Goal: Information Seeking & Learning: Find specific fact

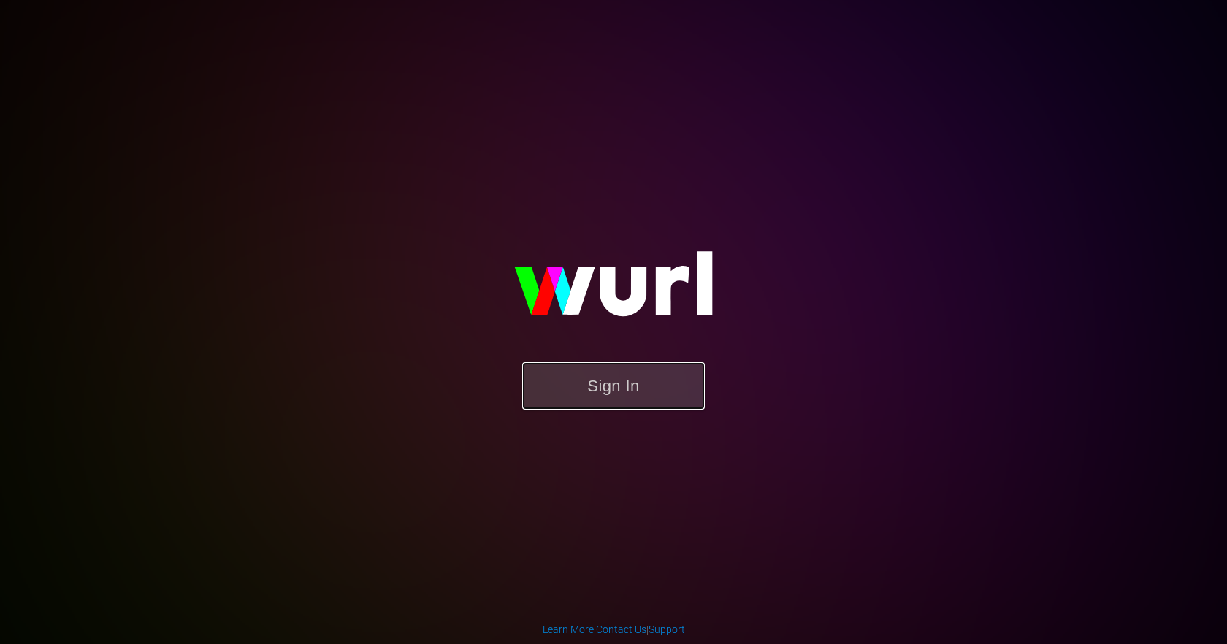
click at [607, 377] on button "Sign In" at bounding box center [613, 385] width 183 height 47
click at [587, 366] on button "Sign In" at bounding box center [613, 385] width 183 height 47
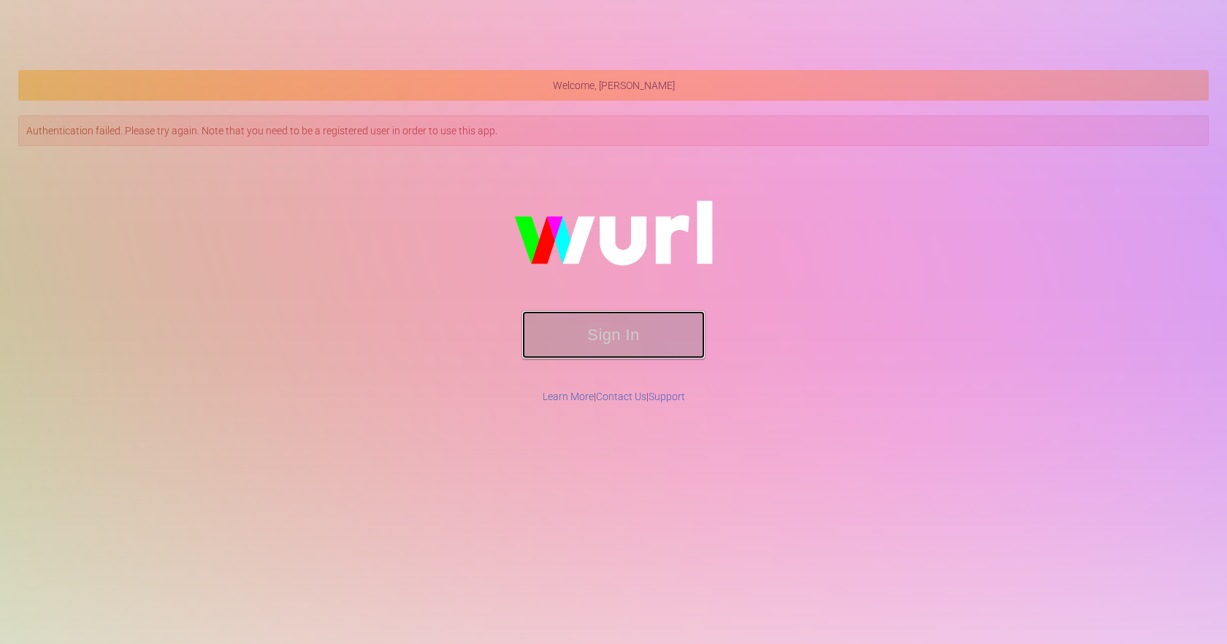
click at [635, 346] on button "Sign In" at bounding box center [613, 334] width 183 height 47
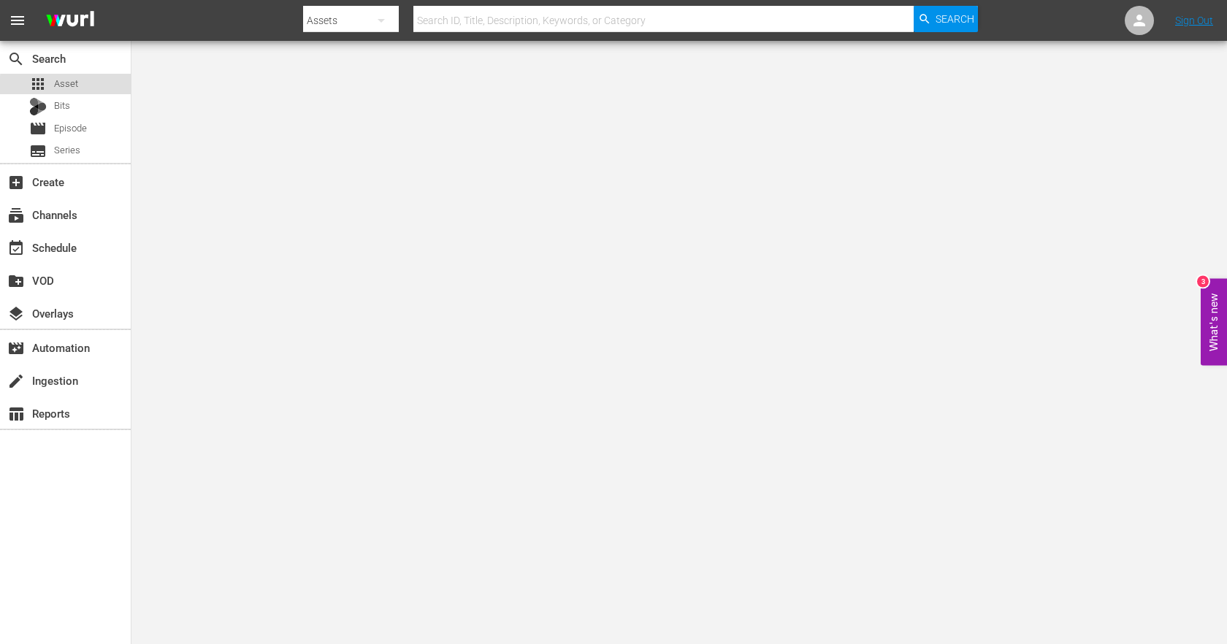
click at [78, 87] on div "apps Asset" at bounding box center [65, 84] width 131 height 20
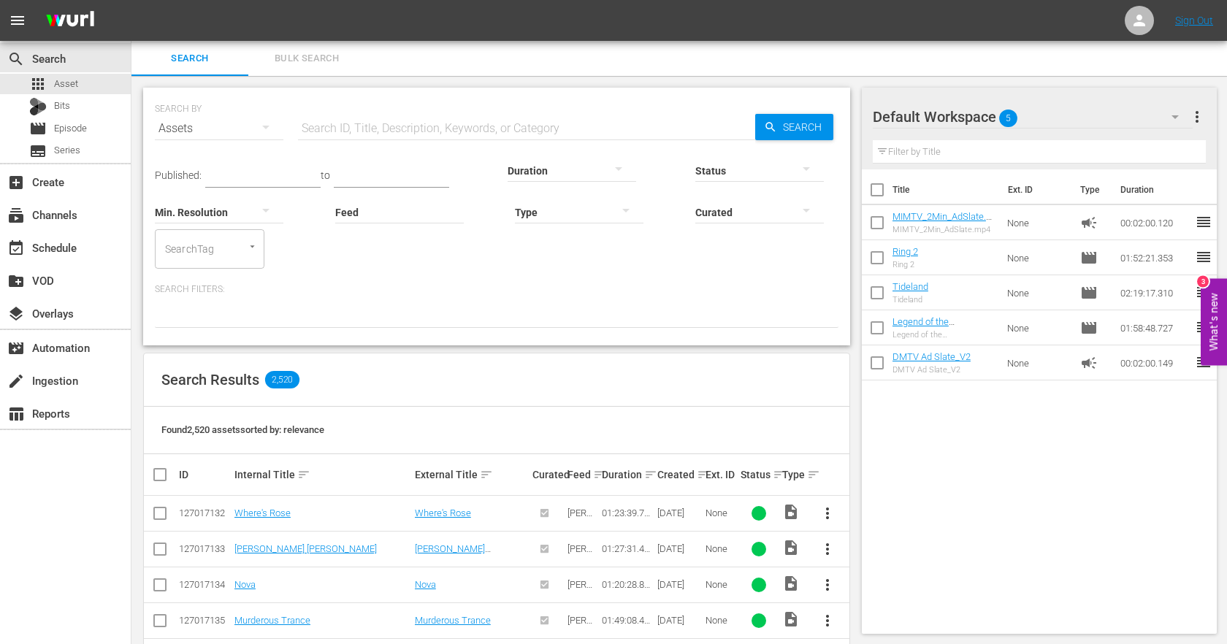
click at [515, 118] on input "text" at bounding box center [526, 128] width 457 height 35
paste input "The Last Exorcist"
click at [780, 136] on div "Status" at bounding box center [760, 161] width 129 height 53
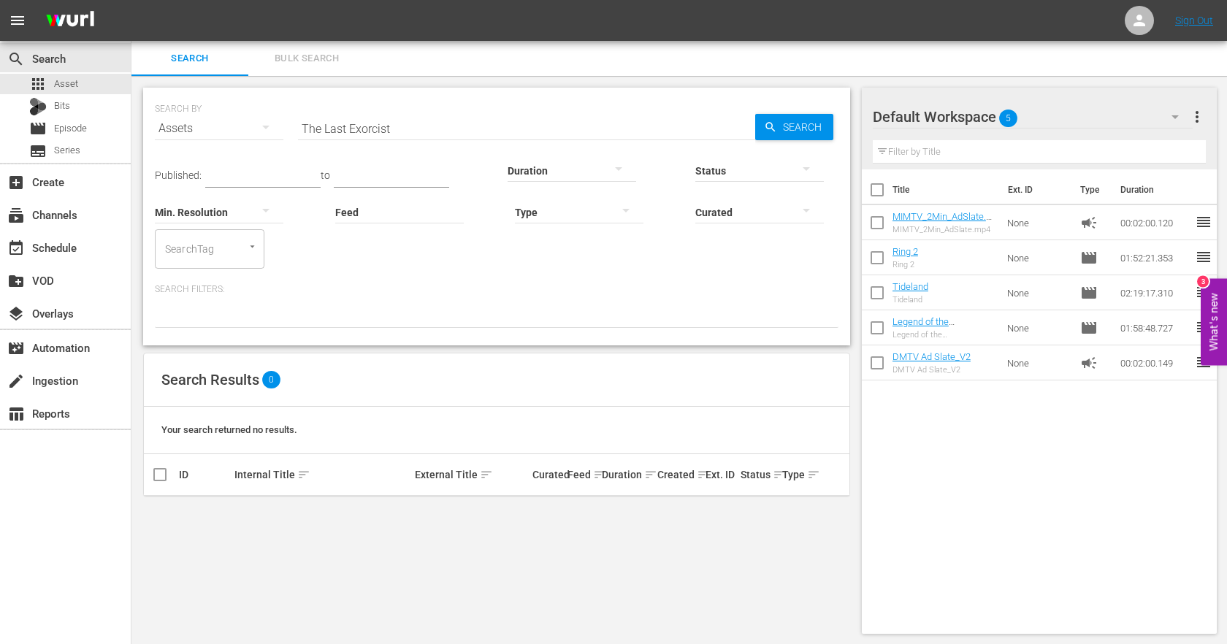
click at [374, 124] on input "The Last Exorcist" at bounding box center [526, 128] width 457 height 35
click at [374, 123] on input "The Last Exorcist" at bounding box center [526, 128] width 457 height 35
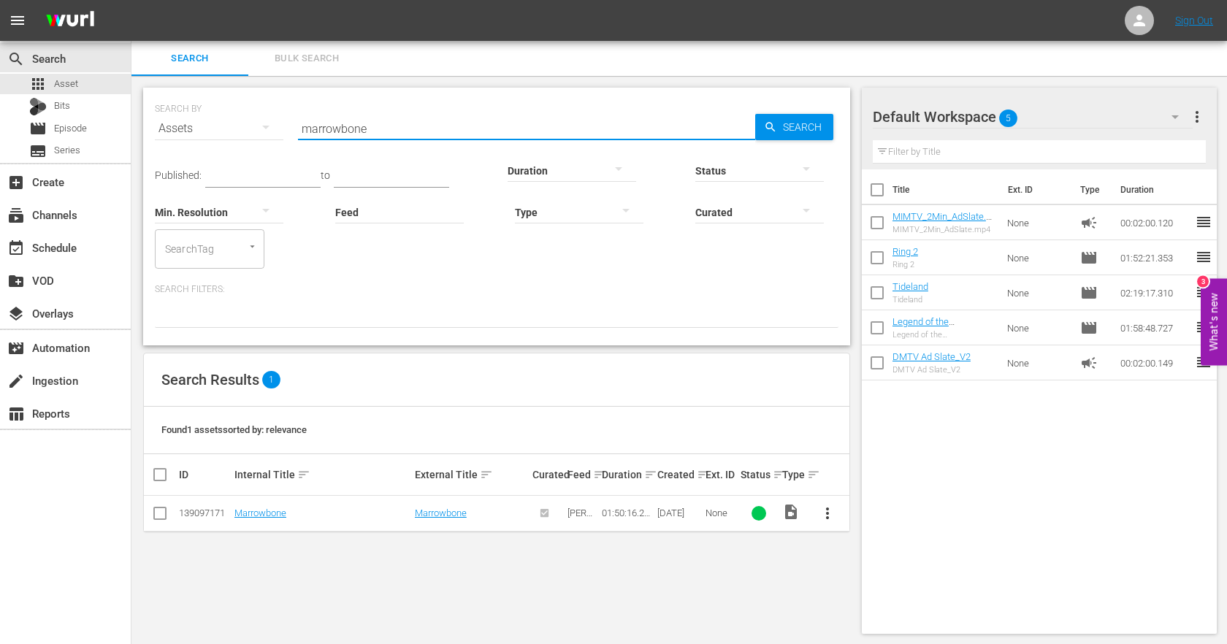
click at [339, 129] on input "marrowbone" at bounding box center [526, 128] width 457 height 35
paste input "The Last Exorcist"
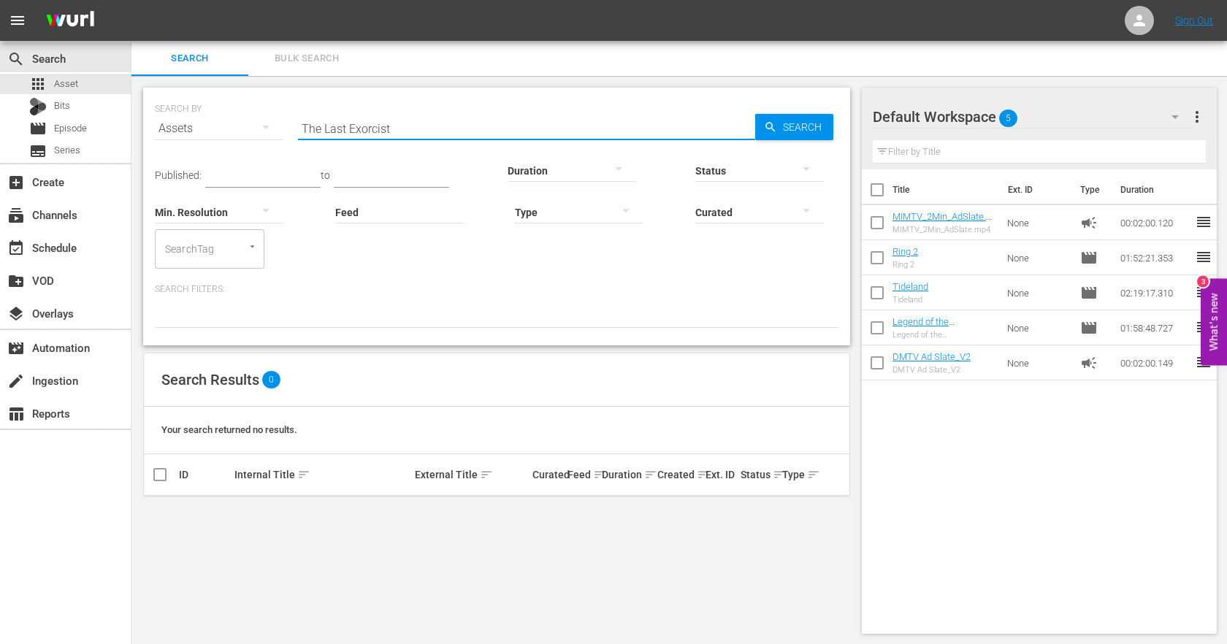
drag, startPoint x: 323, startPoint y: 129, endPoint x: 293, endPoint y: 128, distance: 30.0
click at [296, 129] on div "SEARCH BY Search By Assets Search ID, Title, Description, Keywords, or Category…" at bounding box center [497, 120] width 684 height 53
paste input "Pistolera"
click at [359, 137] on input "PistoleraLast Exorcist" at bounding box center [526, 128] width 457 height 35
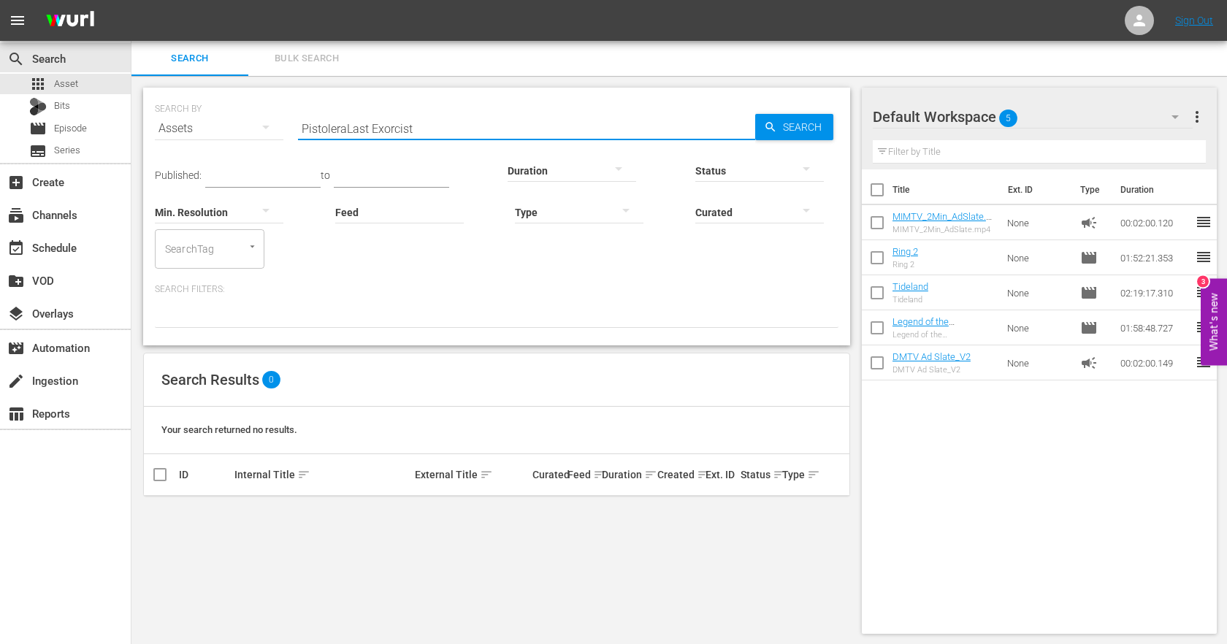
click at [359, 137] on input "PistoleraLast Exorcist" at bounding box center [526, 128] width 457 height 35
paste input "text"
click at [499, 134] on div "SEARCH BY Search By Assets Search ID, Title, Description, Keywords, or Category…" at bounding box center [496, 217] width 707 height 258
click at [332, 134] on input "Pistolera" at bounding box center [526, 128] width 457 height 35
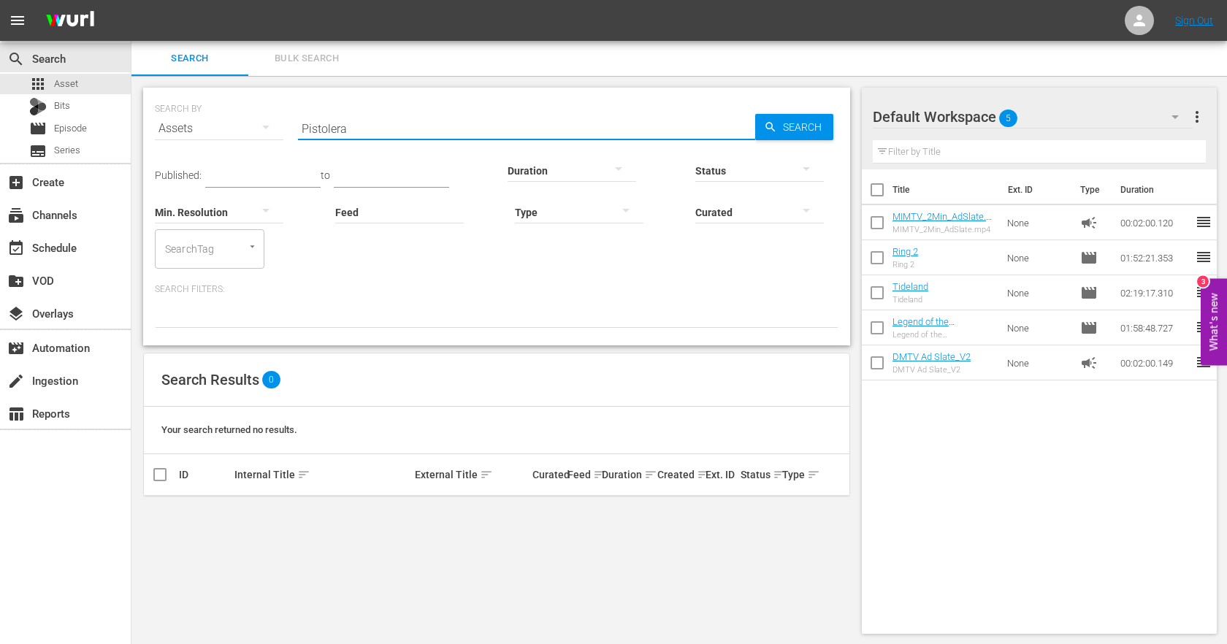
paste input "Rise of the Zombies"
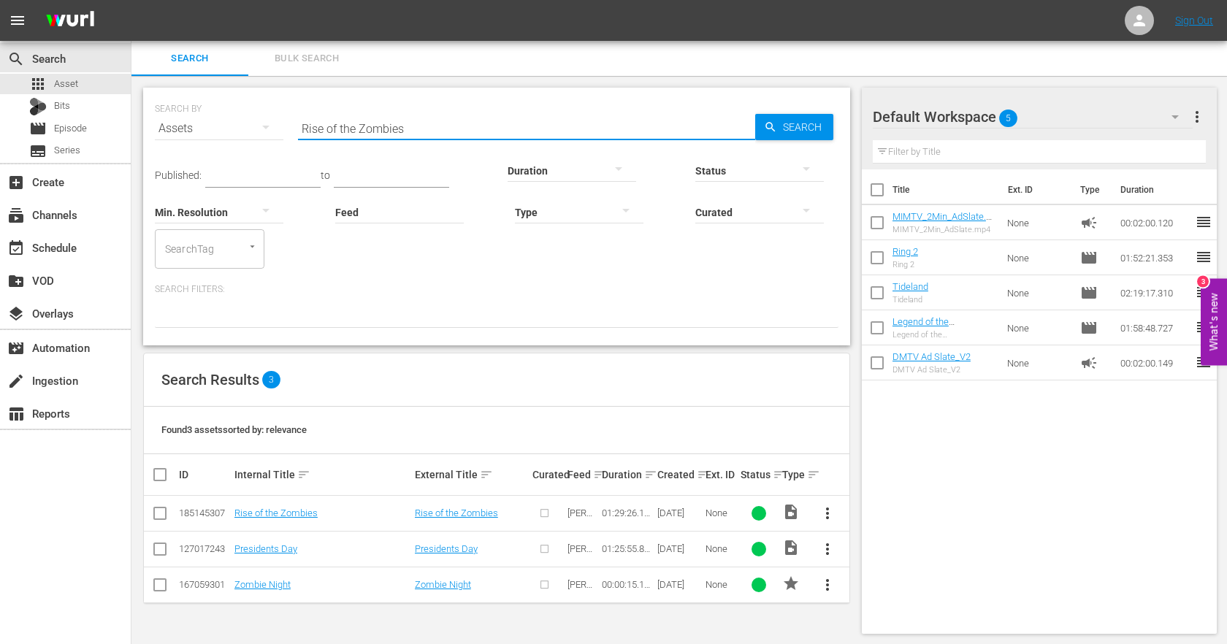
click at [408, 130] on input "Rise of the Zombies" at bounding box center [526, 128] width 457 height 35
paste input "Shoot the Hero"
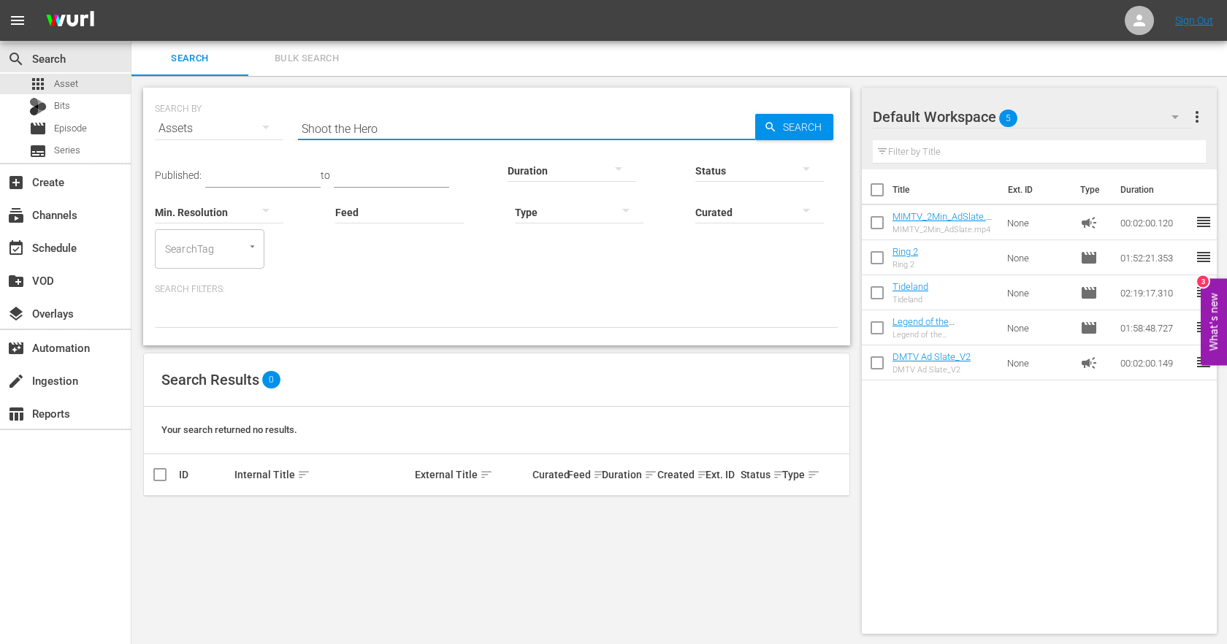
click at [435, 126] on input "Shoot the Hero" at bounding box center [526, 128] width 457 height 35
paste input "Tales from the Crib: American Nightmares"
click at [413, 134] on input "Tales from the Crib: American Nightmares" at bounding box center [526, 128] width 457 height 35
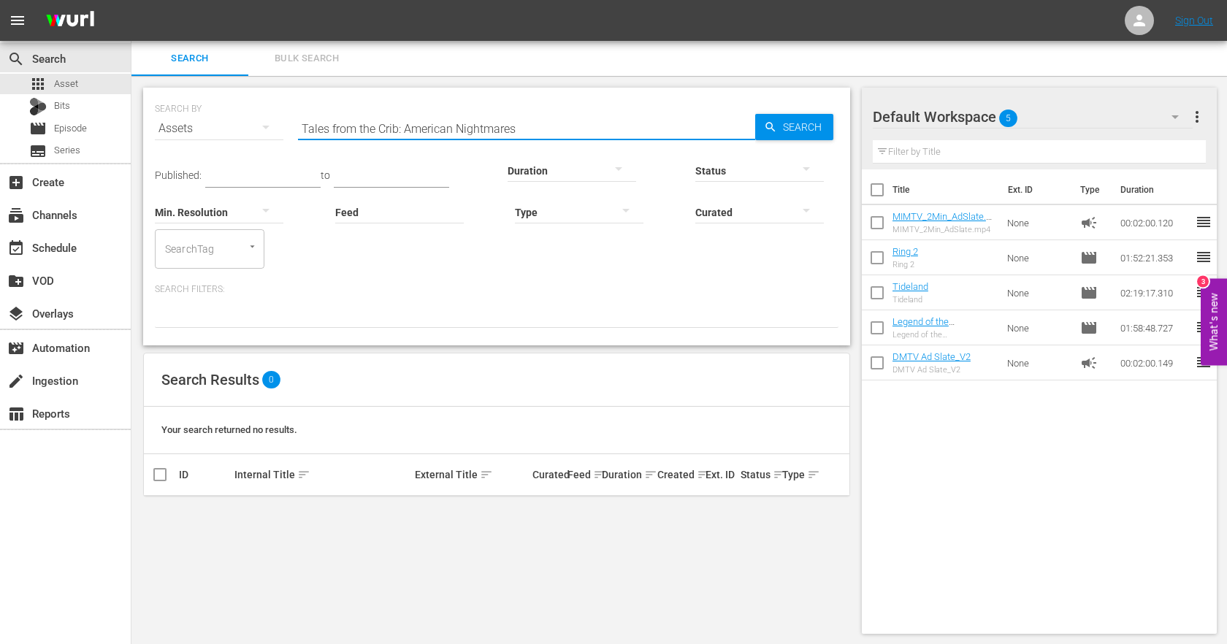
click at [413, 134] on input "Tales from the Crib: American Nightmares" at bounding box center [526, 128] width 457 height 35
paste input "3-Headed Shark Attack"
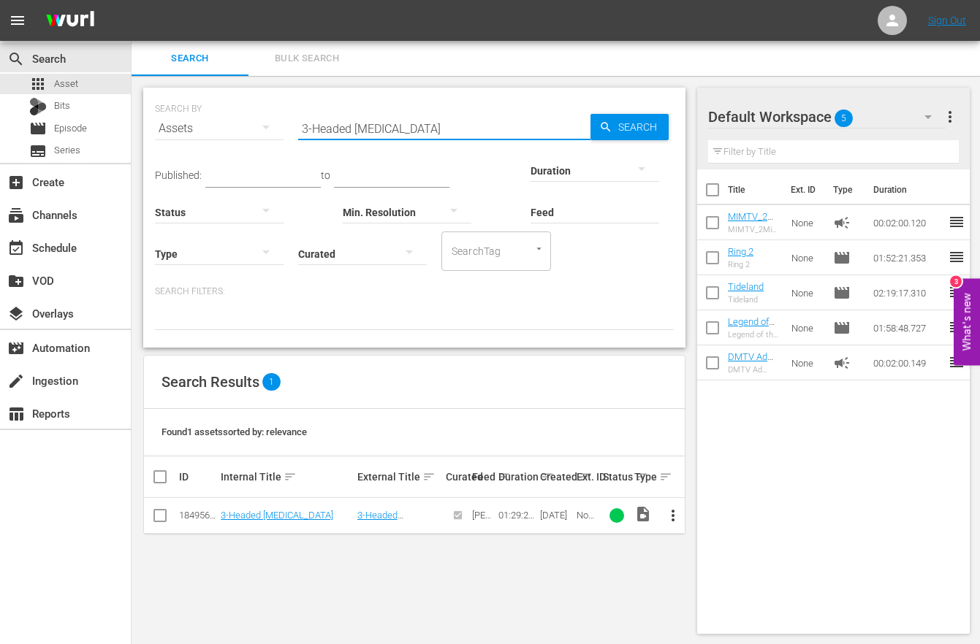
click at [365, 126] on input "3-Headed Shark Attack" at bounding box center [444, 128] width 292 height 35
paste input "Slasher Party"
type input "Slasher Party"
